Goal: Task Accomplishment & Management: Complete application form

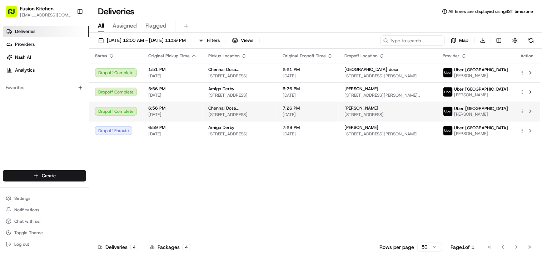
click at [243, 114] on span "[STREET_ADDRESS]" at bounding box center [239, 115] width 63 height 6
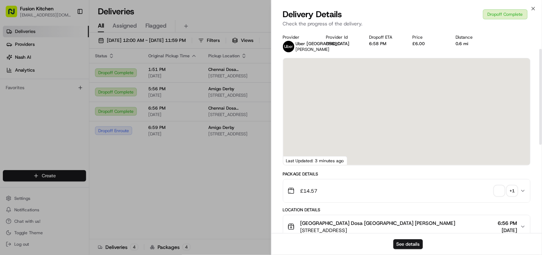
scroll to position [40, 0]
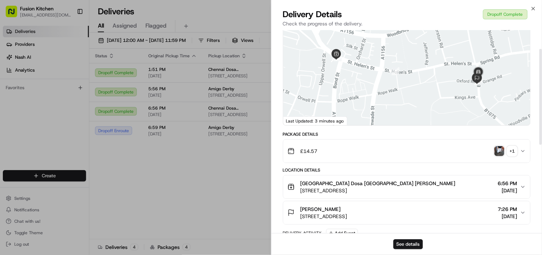
click at [499, 151] on img "button" at bounding box center [500, 151] width 10 height 10
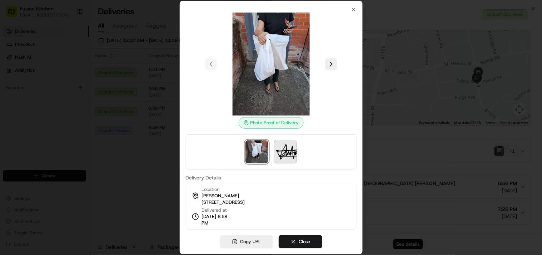
click at [381, 139] on div at bounding box center [271, 127] width 542 height 255
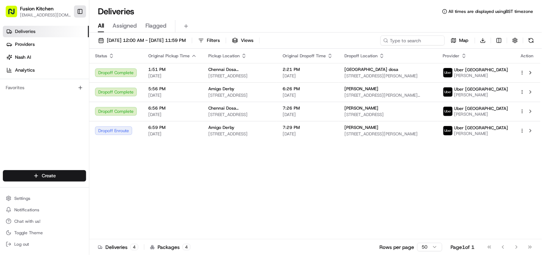
click at [79, 9] on button "Toggle Sidebar" at bounding box center [80, 11] width 12 height 12
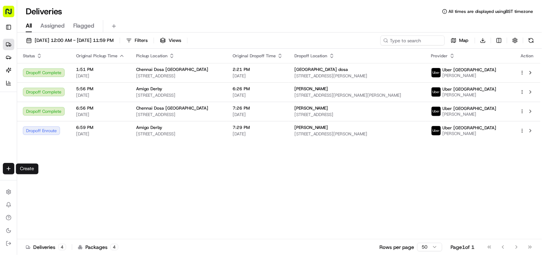
click at [0, 163] on div "Create" at bounding box center [8, 168] width 17 height 17
click at [9, 168] on html "Fusion Kitchen [EMAIL_ADDRESS][DOMAIN_NAME] Toggle Sidebar Deliveries Providers…" at bounding box center [271, 127] width 542 height 255
click at [58, 178] on link "Delivery" at bounding box center [56, 182] width 76 height 13
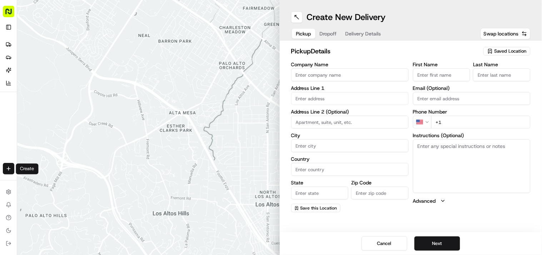
click at [357, 78] on input "Company Name" at bounding box center [350, 74] width 118 height 13
paste input "Chennai Dosa [GEOGRAPHIC_DATA]"
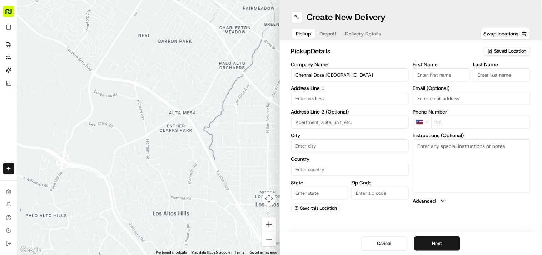
type input "Chennai Dosa [GEOGRAPHIC_DATA]"
click at [444, 167] on textarea "Instructions (Optional)" at bounding box center [472, 166] width 118 height 54
paste textarea "[PERSON_NAME]. [STREET_ADDRESS]"
click at [435, 145] on textarea "[PERSON_NAME]. [STREET_ADDRESS]" at bounding box center [472, 166] width 118 height 54
drag, startPoint x: 435, startPoint y: 145, endPoint x: 447, endPoint y: 145, distance: 11.8
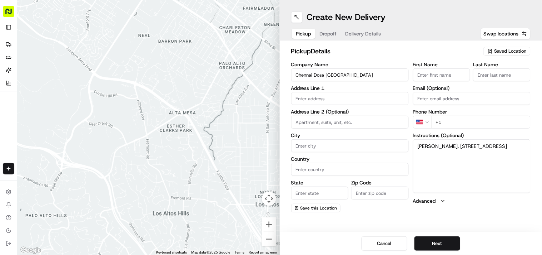
click at [447, 145] on textarea "[PERSON_NAME]. [STREET_ADDRESS]" at bounding box center [472, 166] width 118 height 54
type textarea ". [STREET_ADDRESS]"
click at [444, 74] on input "First Name" at bounding box center [442, 74] width 58 height 13
paste input "[PERSON_NAME]"
type input "[PERSON_NAME]"
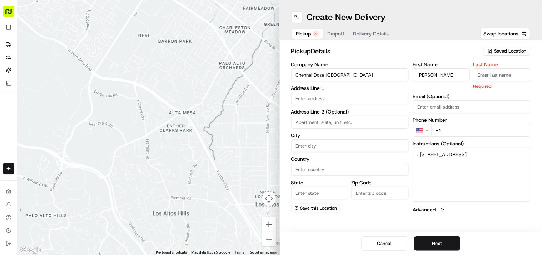
click at [503, 71] on input "Last Name" at bounding box center [502, 74] width 58 height 13
paste input "[PERSON_NAME]"
click at [490, 76] on input "[PERSON_NAME]" at bounding box center [502, 74] width 58 height 13
type input "[PERSON_NAME]"
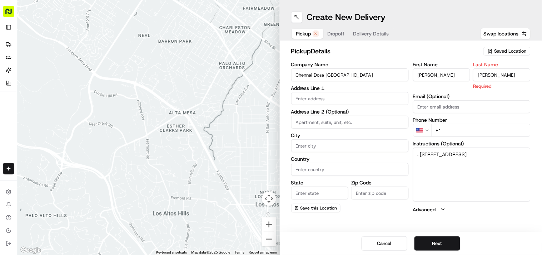
click at [446, 69] on input "[PERSON_NAME]" at bounding box center [442, 74] width 58 height 13
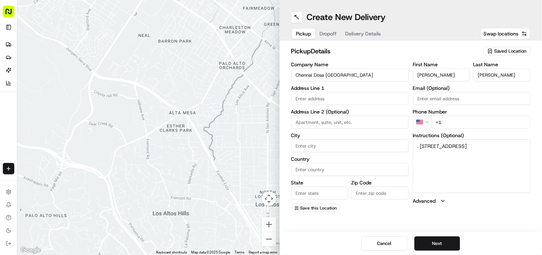
click at [446, 69] on input "[PERSON_NAME]" at bounding box center [442, 74] width 58 height 13
type input "Ganesan"
click at [421, 144] on textarea ". [STREET_ADDRESS]" at bounding box center [472, 166] width 118 height 54
drag, startPoint x: 421, startPoint y: 144, endPoint x: 435, endPoint y: 154, distance: 16.7
click at [435, 154] on textarea ". [STREET_ADDRESS]" at bounding box center [472, 166] width 118 height 54
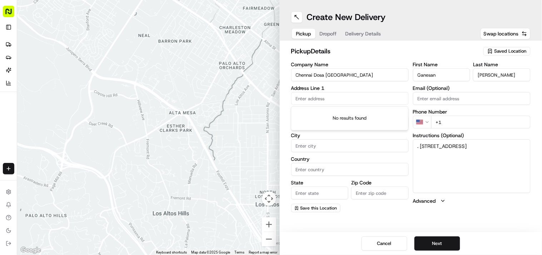
click at [310, 99] on input "text" at bounding box center [350, 98] width 118 height 13
paste input "[STREET_ADDRESS]"
click at [322, 112] on div "[STREET_ADDRESS]" at bounding box center [350, 113] width 114 height 11
type input "[STREET_ADDRESS]"
type input "[GEOGRAPHIC_DATA]"
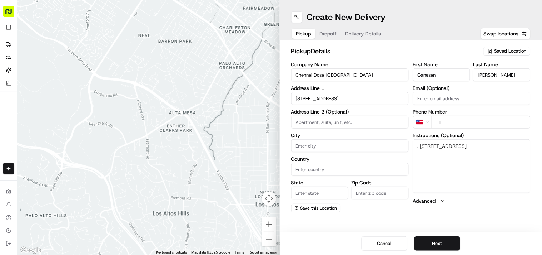
type input "[GEOGRAPHIC_DATA]"
type input "IP4 1HJ"
type input "[STREET_ADDRESS]"
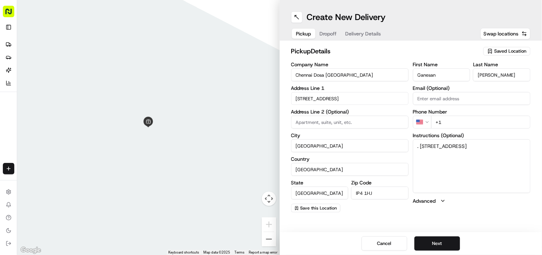
click at [469, 122] on input "+1" at bounding box center [480, 121] width 99 height 13
paste input "44 1473 288599"
type input "[PHONE_NUMBER]"
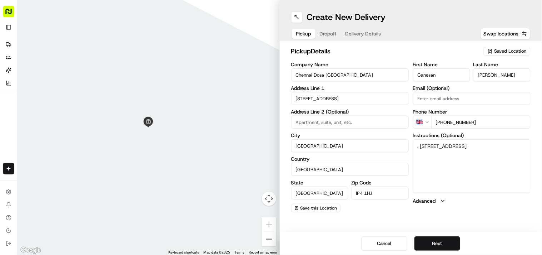
click at [432, 244] on button "Next" at bounding box center [438, 243] width 46 height 14
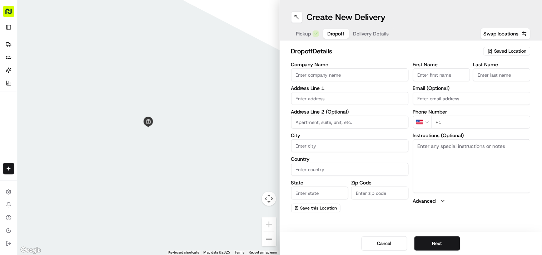
click at [473, 192] on textarea "Instructions (Optional)" at bounding box center [472, 166] width 118 height 54
paste textarea "[PERSON_NAME] | 07442757724 [STREET_ADDRESS]"
click at [424, 144] on textarea "[PERSON_NAME] | 07442757724 [STREET_ADDRESS]" at bounding box center [472, 166] width 118 height 54
drag, startPoint x: 424, startPoint y: 144, endPoint x: 441, endPoint y: 147, distance: 18.0
click at [441, 147] on textarea "[PERSON_NAME] | 07442757724 [STREET_ADDRESS]" at bounding box center [472, 166] width 118 height 54
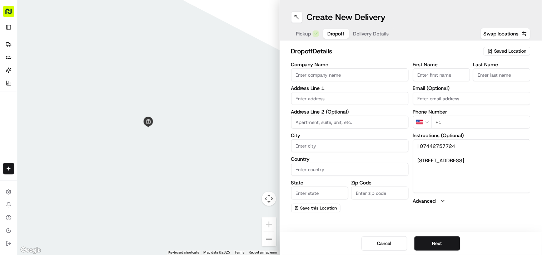
type textarea "| 07442757724 [STREET_ADDRESS]"
click at [450, 77] on input "First Name" at bounding box center [442, 74] width 58 height 13
paste input "[PERSON_NAME]"
type input "[PERSON_NAME]"
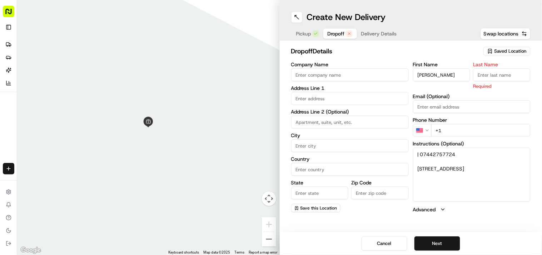
click at [503, 75] on input "Last Name" at bounding box center [502, 74] width 58 height 13
paste input "[PERSON_NAME]"
click at [480, 73] on input "[PERSON_NAME]" at bounding box center [502, 74] width 58 height 13
type input "[PERSON_NAME]"
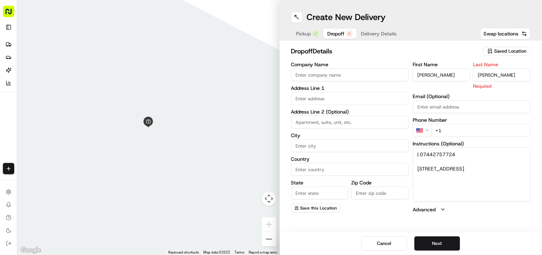
click at [446, 70] on input "[PERSON_NAME]" at bounding box center [442, 74] width 58 height 13
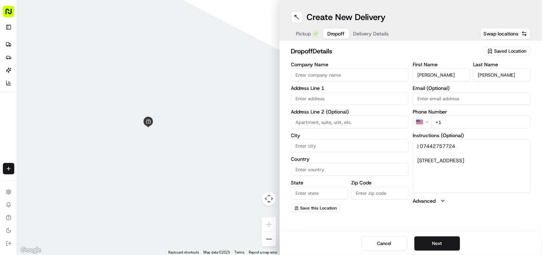
click at [446, 70] on input "[PERSON_NAME]" at bounding box center [442, 74] width 58 height 13
type input "[PERSON_NAME]"
click at [434, 146] on textarea "| 07442757724 [STREET_ADDRESS]" at bounding box center [472, 166] width 118 height 54
click at [417, 120] on html "Fusion Kitchen [EMAIL_ADDRESS][DOMAIN_NAME] Toggle Sidebar Deliveries Providers…" at bounding box center [271, 127] width 542 height 255
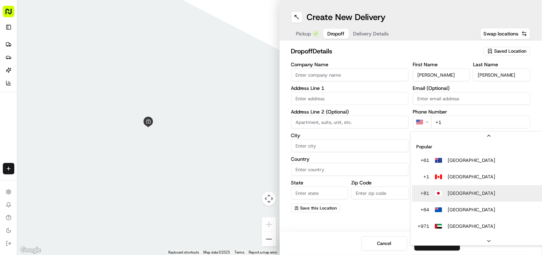
scroll to position [22, 0]
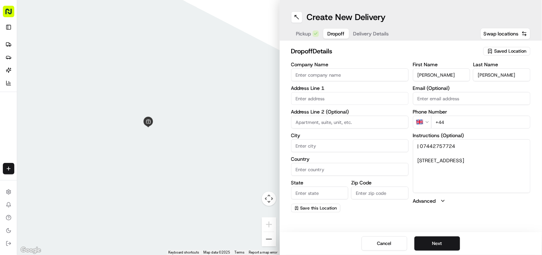
click at [468, 120] on input "+44" at bounding box center [480, 121] width 99 height 13
paste input "07442 757724"
type input "[PHONE_NUMBER]"
click at [420, 159] on textarea "| 07442757724 [STREET_ADDRESS]" at bounding box center [472, 166] width 118 height 54
drag, startPoint x: 420, startPoint y: 159, endPoint x: 463, endPoint y: 173, distance: 45.1
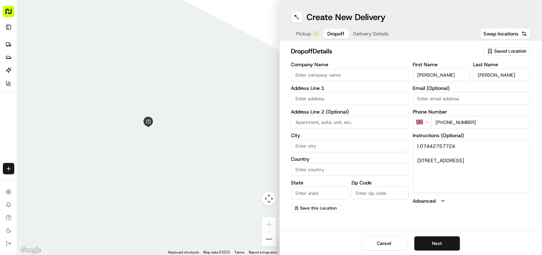
click at [463, 173] on textarea "| 07442757724 [STREET_ADDRESS]" at bounding box center [472, 166] width 118 height 54
click at [8, 49] on link "Deliveries" at bounding box center [8, 44] width 11 height 11
click at [8, 50] on ul "Deliveries Providers [PERSON_NAME] Analytics" at bounding box center [16, 64] width 27 height 50
click at [9, 44] on icon at bounding box center [7, 44] width 3 height 3
